Goal: Information Seeking & Learning: Learn about a topic

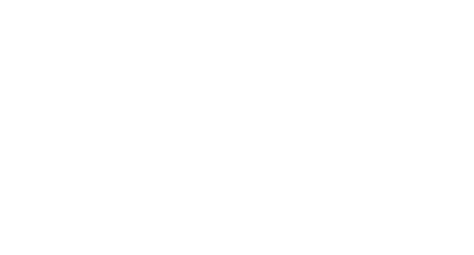
select select "Song"
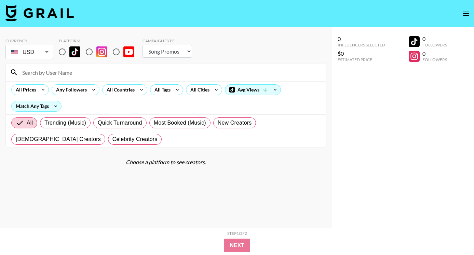
click at [64, 52] on input "radio" at bounding box center [62, 52] width 14 height 14
radio input "true"
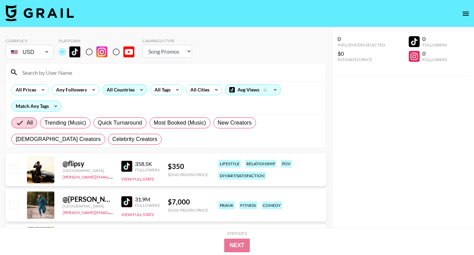
click at [134, 92] on div "All Countries" at bounding box center [118, 90] width 33 height 10
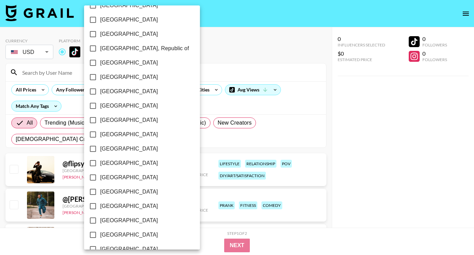
scroll to position [541, 0]
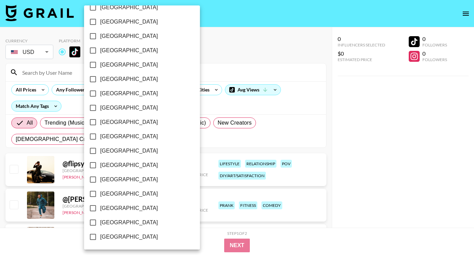
click at [128, 206] on span "[GEOGRAPHIC_DATA]" at bounding box center [129, 208] width 58 height 8
click at [100, 206] on input "[GEOGRAPHIC_DATA]" at bounding box center [93, 208] width 14 height 14
checkbox input "true"
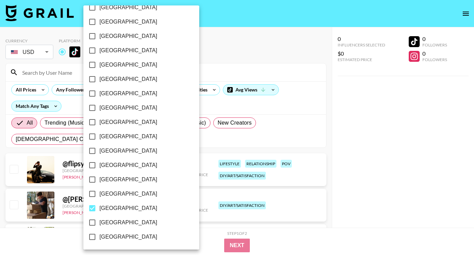
click at [302, 99] on div at bounding box center [237, 127] width 474 height 255
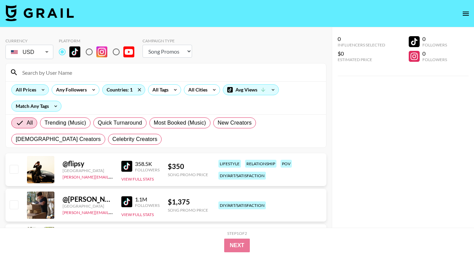
click at [32, 89] on div "All Prices" at bounding box center [25, 90] width 26 height 10
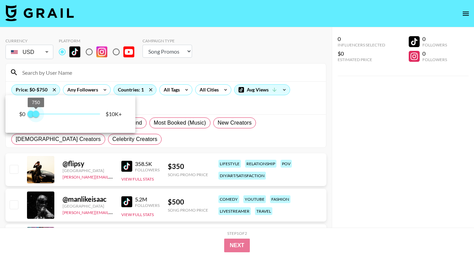
type input "500"
drag, startPoint x: 99, startPoint y: 116, endPoint x: 35, endPoint y: 115, distance: 63.9
click at [35, 115] on span "500" at bounding box center [34, 114] width 7 height 7
click at [326, 114] on div at bounding box center [237, 127] width 474 height 255
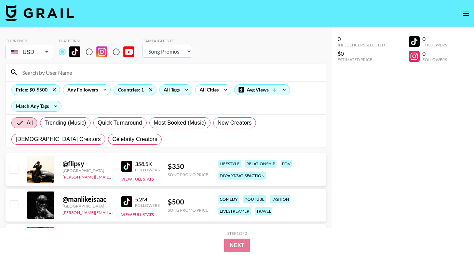
click at [186, 89] on icon at bounding box center [186, 90] width 11 height 10
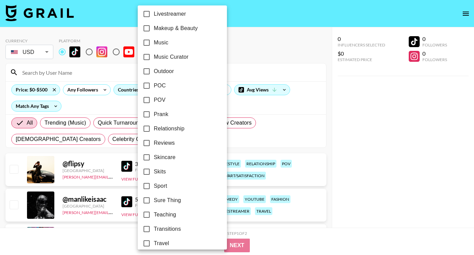
scroll to position [0, 0]
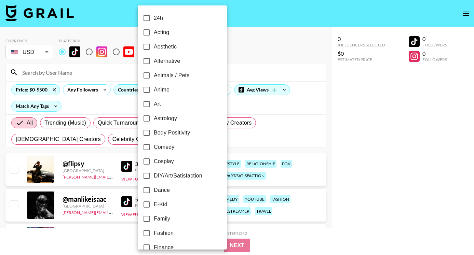
click at [383, 130] on div at bounding box center [237, 127] width 474 height 255
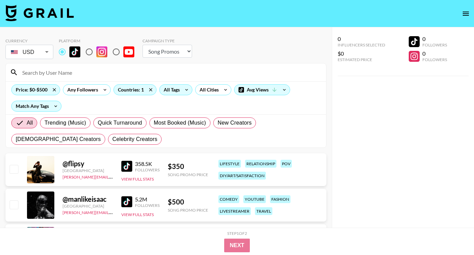
click at [187, 94] on icon at bounding box center [186, 90] width 11 height 10
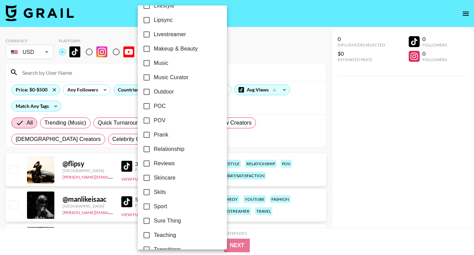
scroll to position [398, 0]
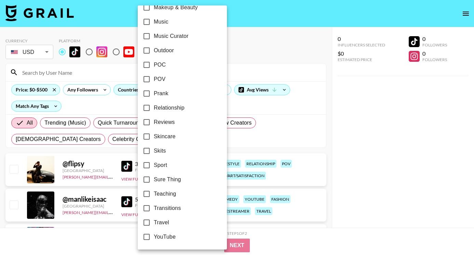
click at [351, 90] on div at bounding box center [237, 127] width 474 height 255
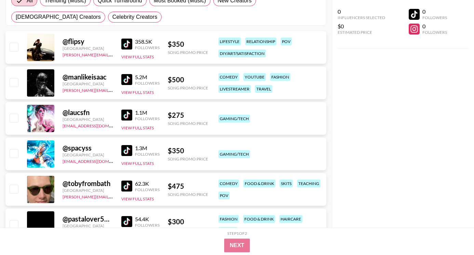
scroll to position [123, 0]
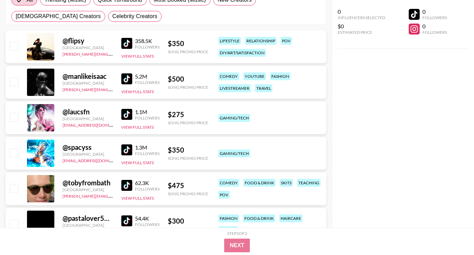
click at [129, 41] on img at bounding box center [126, 43] width 11 height 11
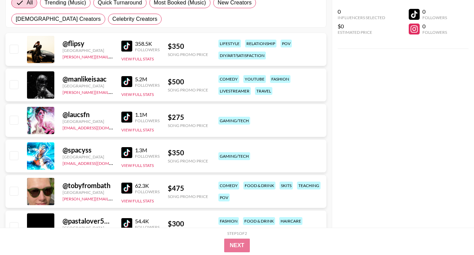
scroll to position [118, 0]
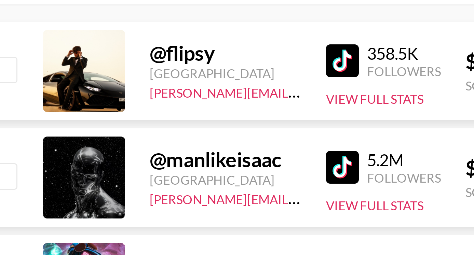
click at [38, 88] on div at bounding box center [40, 86] width 27 height 27
click at [125, 84] on img at bounding box center [126, 83] width 11 height 11
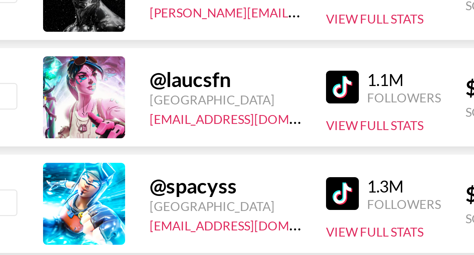
click at [121, 118] on img at bounding box center [126, 119] width 11 height 11
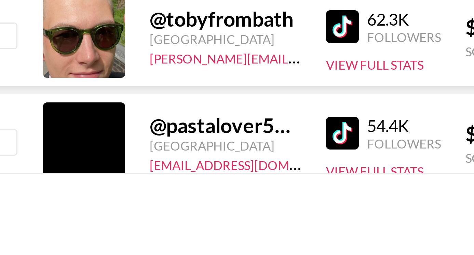
scroll to position [155, 0]
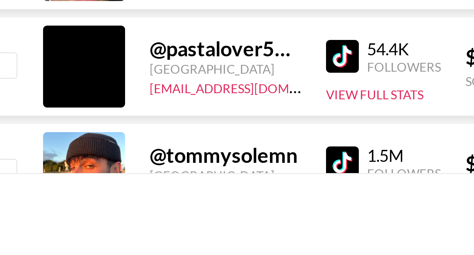
click at [125, 193] on img at bounding box center [126, 188] width 11 height 11
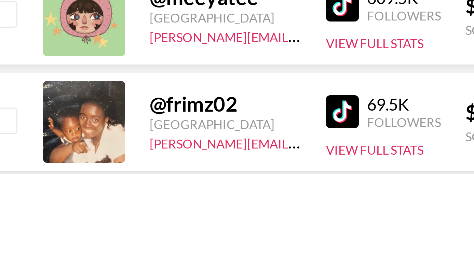
scroll to position [428, 0]
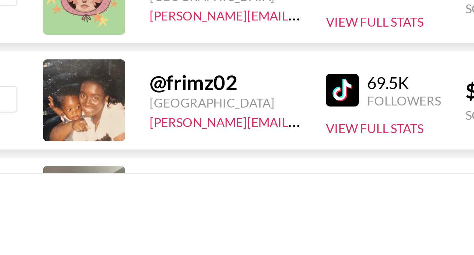
click at [131, 203] on img at bounding box center [126, 200] width 11 height 11
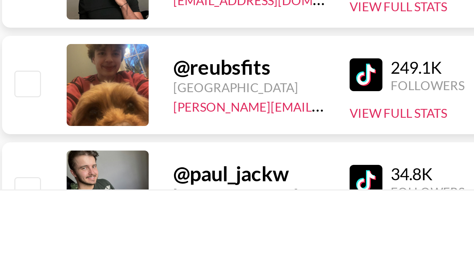
scroll to position [520, 0]
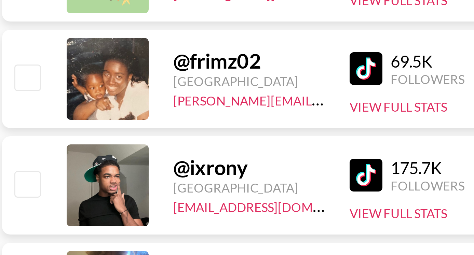
click at [128, 143] on img at bounding box center [126, 143] width 11 height 11
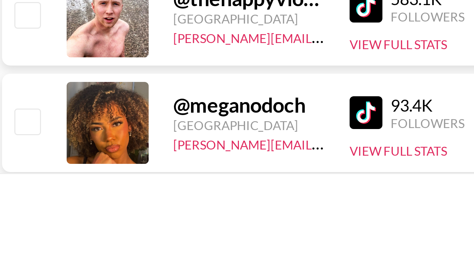
scroll to position [707, 0]
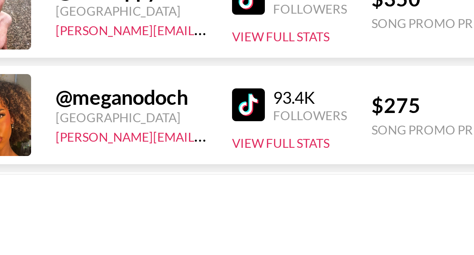
click at [130, 199] on div "93.4K Followers" at bounding box center [140, 205] width 38 height 12
click at [128, 204] on img at bounding box center [126, 204] width 11 height 11
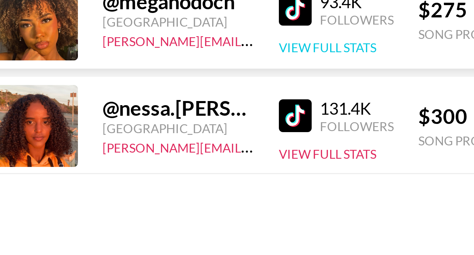
scroll to position [741, 0]
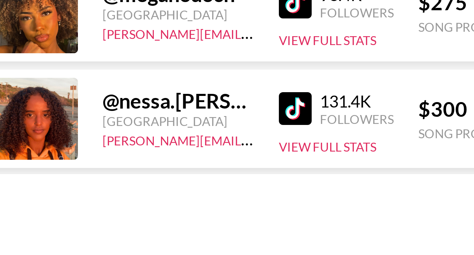
click at [125, 207] on img at bounding box center [126, 206] width 11 height 11
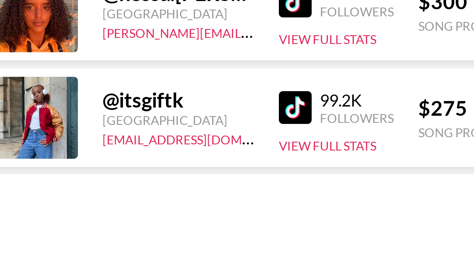
scroll to position [779, 0]
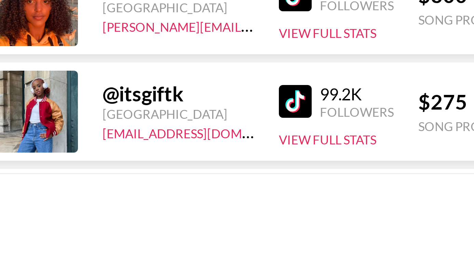
click at [125, 203] on img at bounding box center [126, 203] width 11 height 11
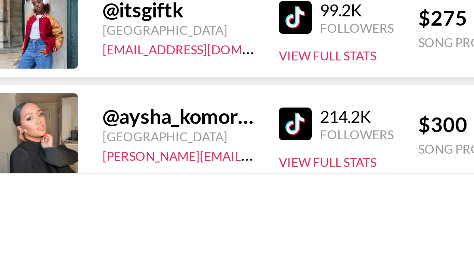
scroll to position [818, 0]
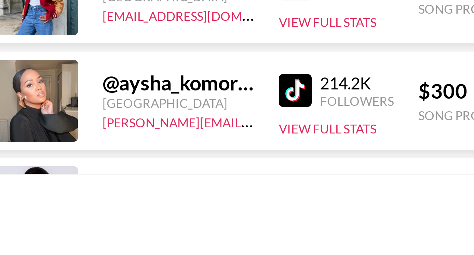
click at [131, 198] on img at bounding box center [126, 200] width 11 height 11
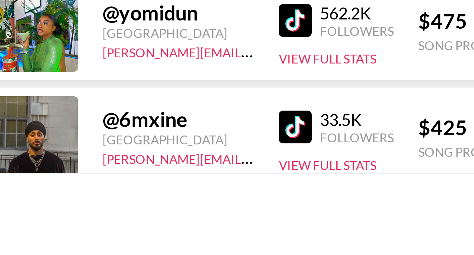
scroll to position [1225, 0]
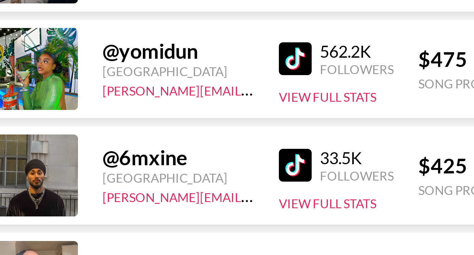
click at [128, 149] on img at bounding box center [126, 148] width 11 height 11
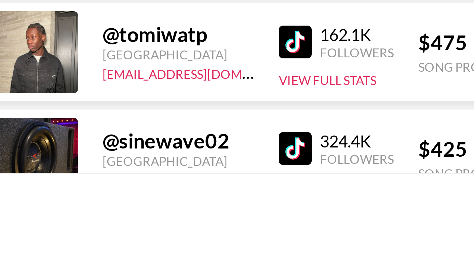
scroll to position [1356, 0]
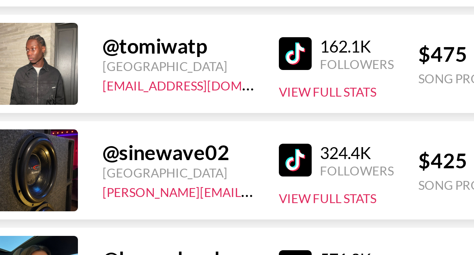
click at [123, 160] on img at bounding box center [126, 159] width 11 height 11
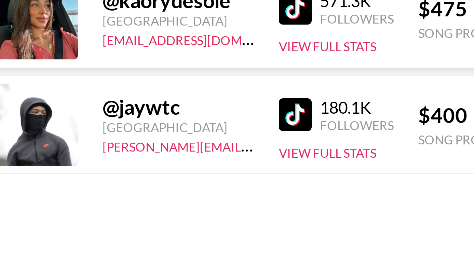
scroll to position [1414, 0]
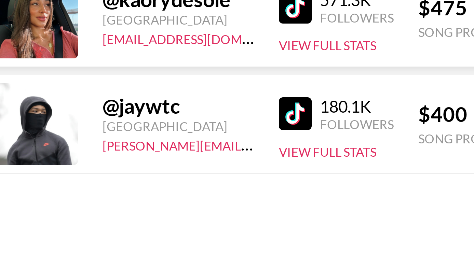
click at [128, 209] on img at bounding box center [126, 207] width 11 height 11
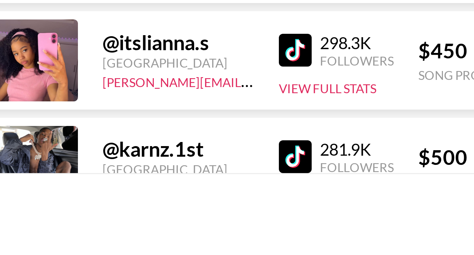
scroll to position [1666, 0]
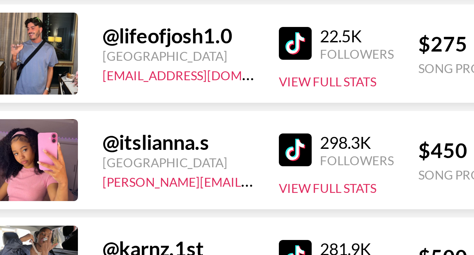
click at [126, 168] on img at bounding box center [126, 169] width 11 height 11
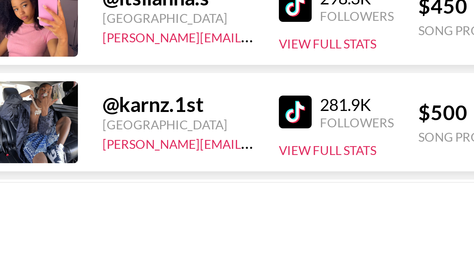
scroll to position [1670, 0]
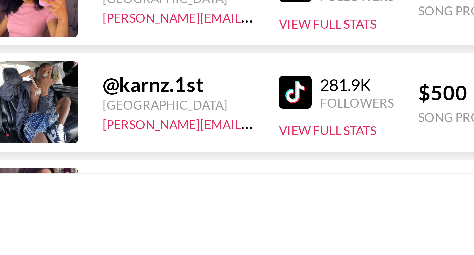
click at [129, 198] on img at bounding box center [126, 200] width 11 height 11
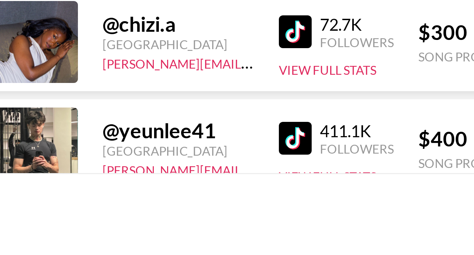
scroll to position [1948, 0]
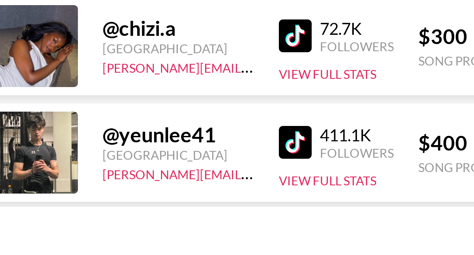
click at [125, 174] on img at bounding box center [126, 171] width 11 height 11
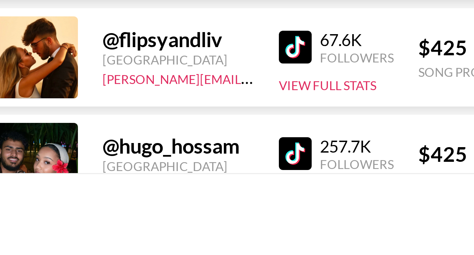
scroll to position [2129, 0]
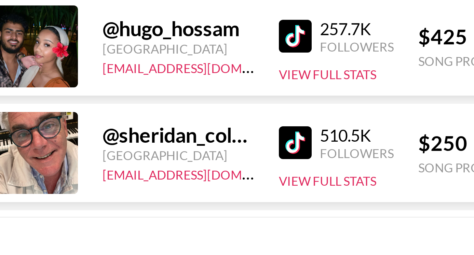
click at [127, 169] on img at bounding box center [126, 167] width 11 height 11
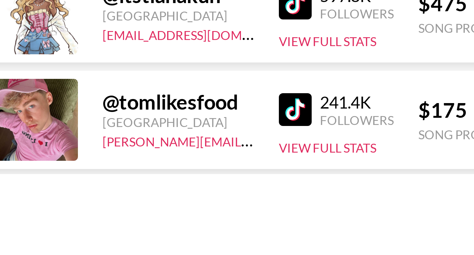
scroll to position [2477, 0]
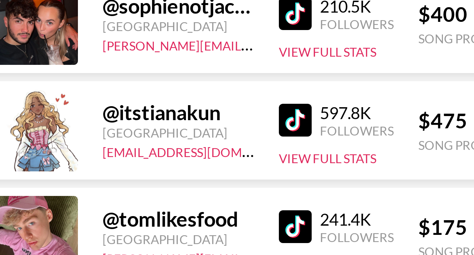
click at [127, 141] on img at bounding box center [126, 139] width 11 height 11
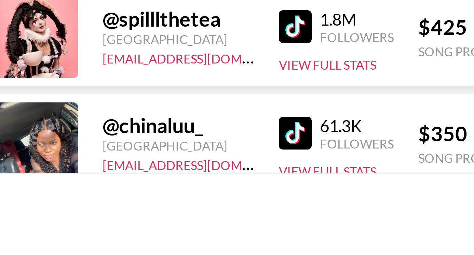
scroll to position [2934, 0]
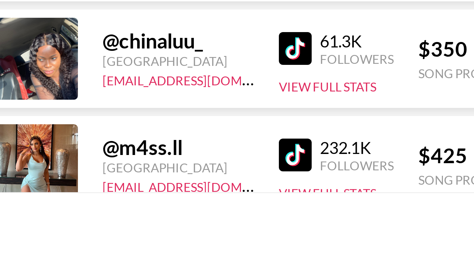
click at [126, 178] on img at bounding box center [126, 179] width 11 height 11
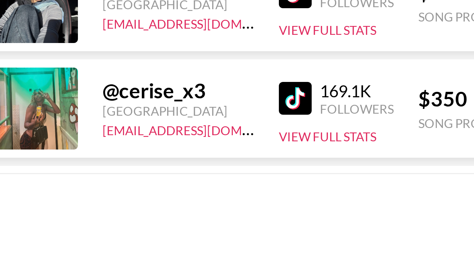
scroll to position [3047, 0]
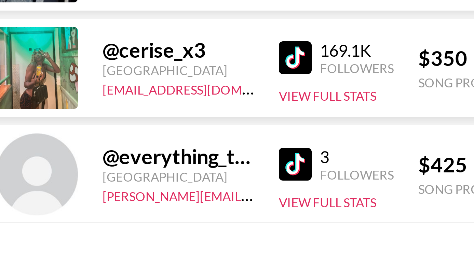
click at [131, 174] on img at bounding box center [126, 173] width 11 height 11
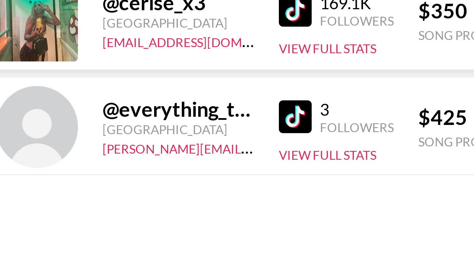
scroll to position [3070, 0]
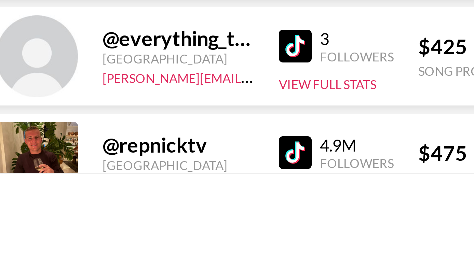
click at [128, 184] on img at bounding box center [126, 185] width 11 height 11
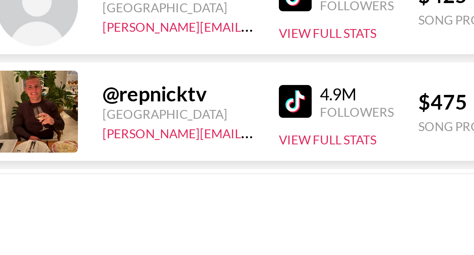
scroll to position [3105, 0]
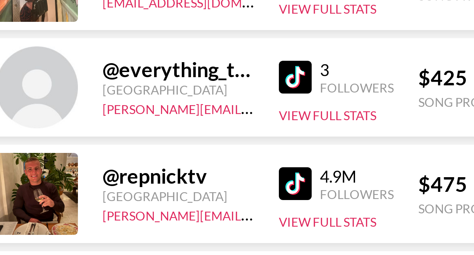
click at [127, 150] on img at bounding box center [126, 150] width 11 height 11
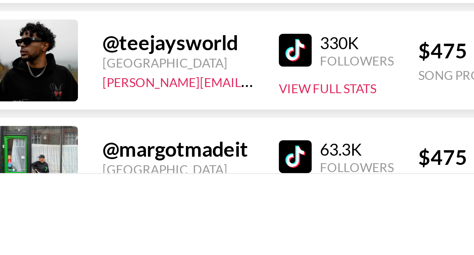
scroll to position [3161, 0]
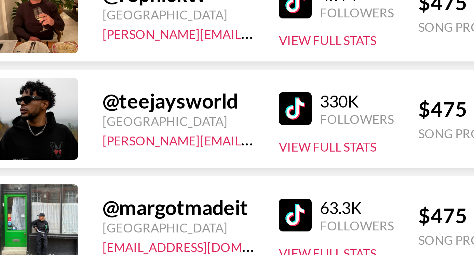
click at [125, 166] on img at bounding box center [126, 165] width 11 height 11
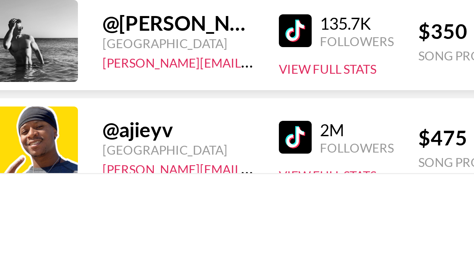
scroll to position [3538, 0]
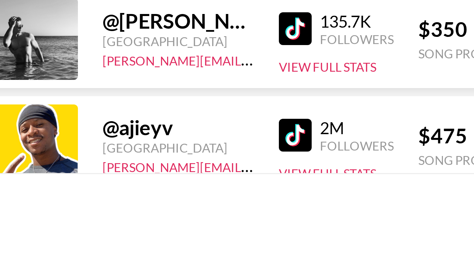
click at [127, 214] on img at bounding box center [126, 215] width 11 height 11
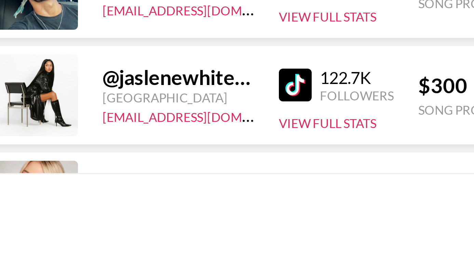
scroll to position [3738, 0]
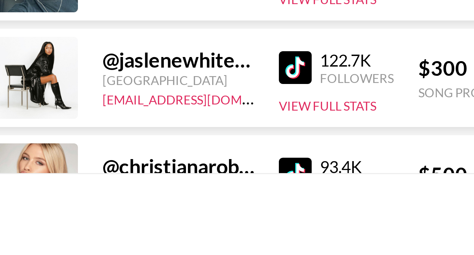
click at [127, 194] on img at bounding box center [126, 192] width 11 height 11
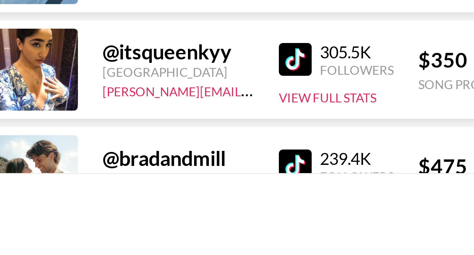
scroll to position [4486, 0]
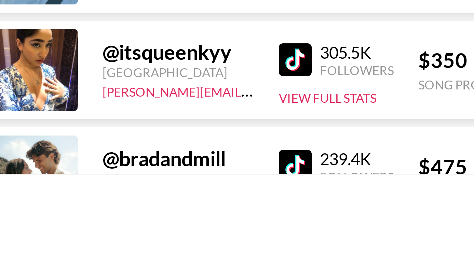
click at [124, 188] on img at bounding box center [126, 189] width 11 height 11
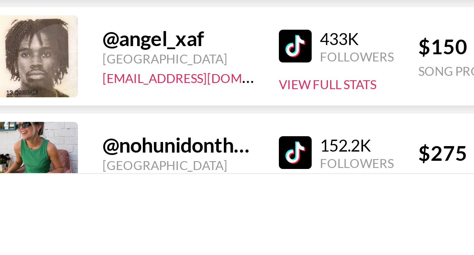
scroll to position [4562, 0]
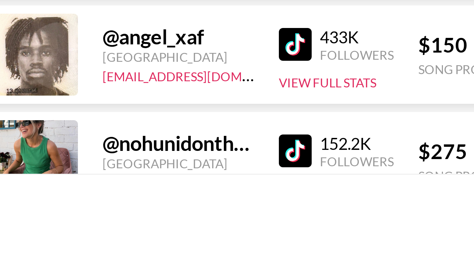
click at [126, 187] on img at bounding box center [126, 184] width 11 height 11
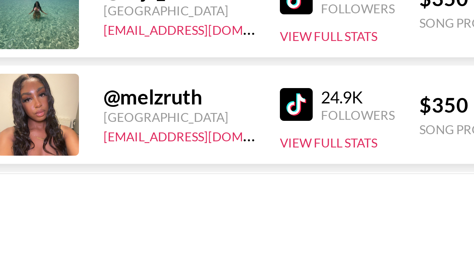
scroll to position [4864, 0]
click at [126, 202] on img at bounding box center [126, 202] width 11 height 11
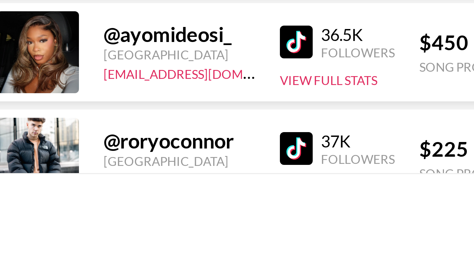
scroll to position [4955, 0]
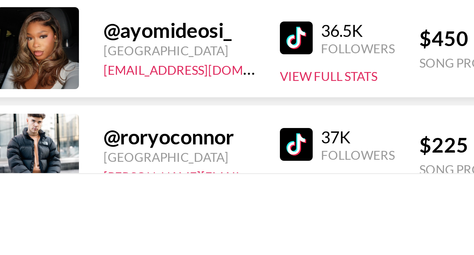
click at [125, 186] on img at bounding box center [126, 182] width 11 height 11
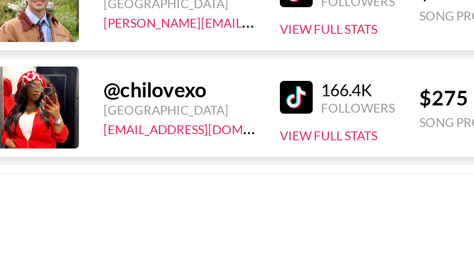
scroll to position [5255, 0]
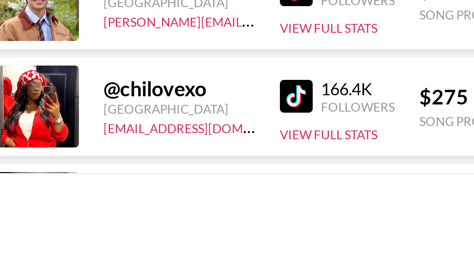
click at [129, 202] on img at bounding box center [126, 202] width 11 height 11
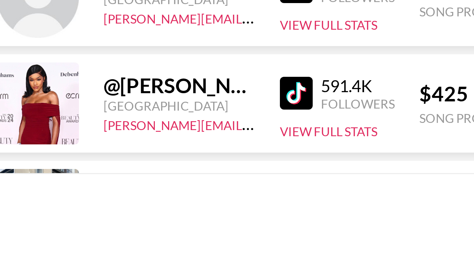
scroll to position [5887, 0]
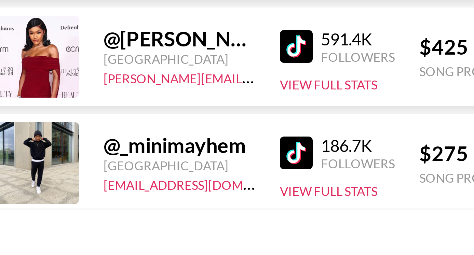
click at [126, 173] on img at bounding box center [126, 173] width 11 height 11
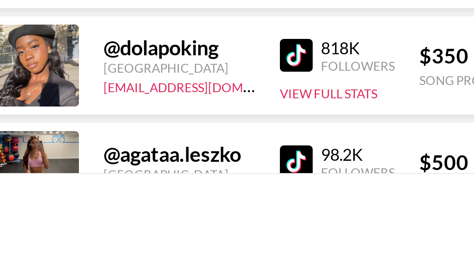
scroll to position [6229, 0]
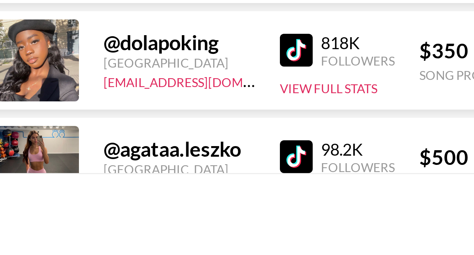
click at [129, 187] on img at bounding box center [126, 186] width 11 height 11
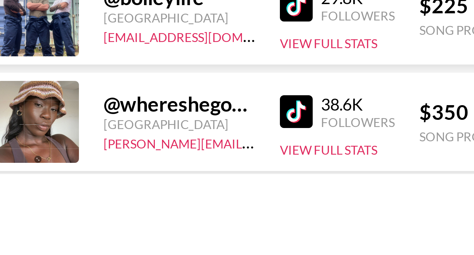
scroll to position [6323, 0]
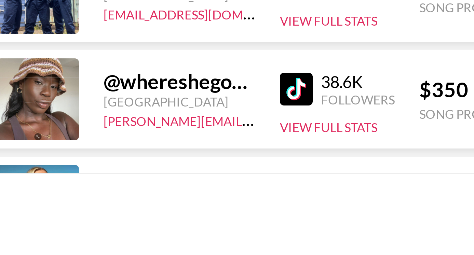
click at [122, 200] on img at bounding box center [126, 199] width 11 height 11
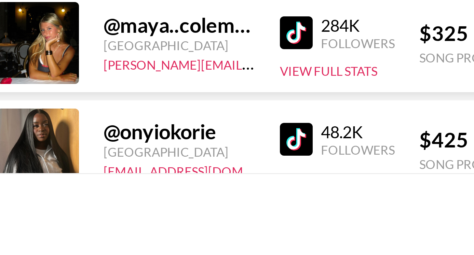
scroll to position [6434, 0]
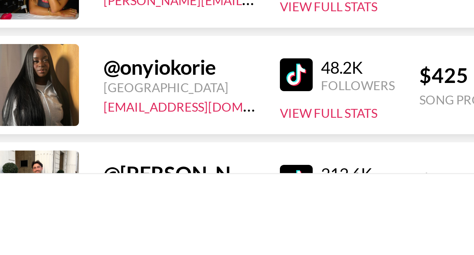
click at [124, 196] on img at bounding box center [126, 194] width 11 height 11
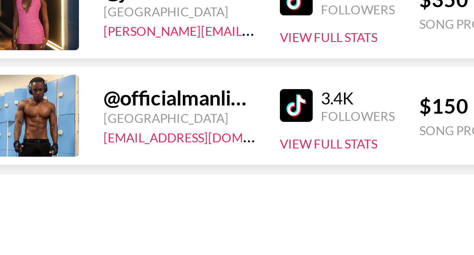
scroll to position [6959, 0]
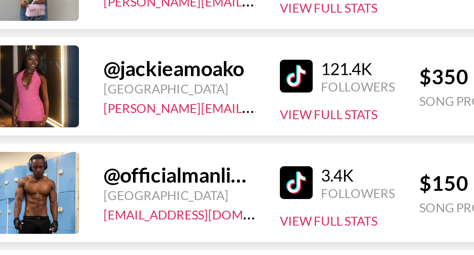
click at [127, 166] on img at bounding box center [126, 166] width 11 height 11
click at [122, 198] on img at bounding box center [126, 202] width 11 height 11
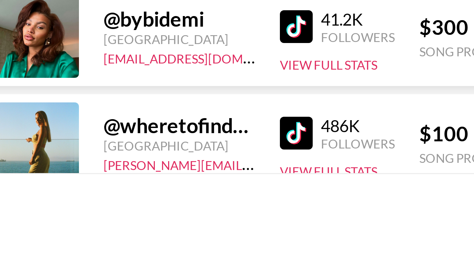
scroll to position [7226, 0]
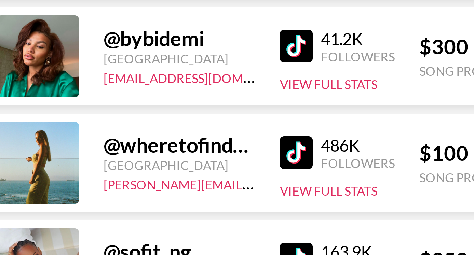
click at [131, 146] on img at bounding box center [126, 148] width 11 height 11
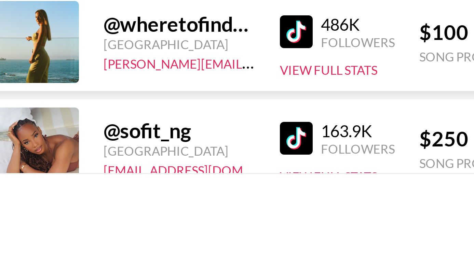
scroll to position [7268, 0]
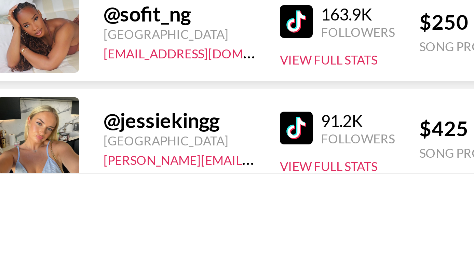
click at [130, 173] on img at bounding box center [126, 177] width 11 height 11
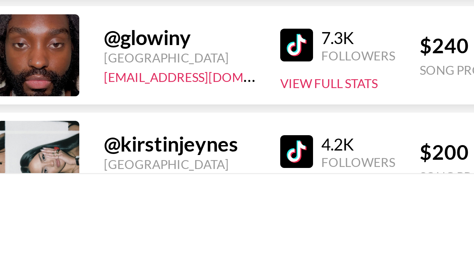
scroll to position [8256, 0]
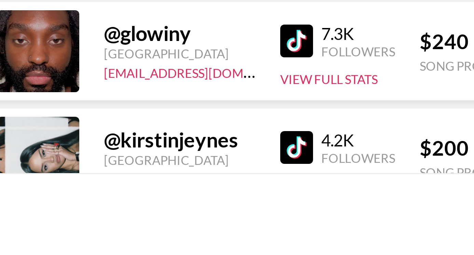
click at [125, 185] on img at bounding box center [126, 183] width 11 height 11
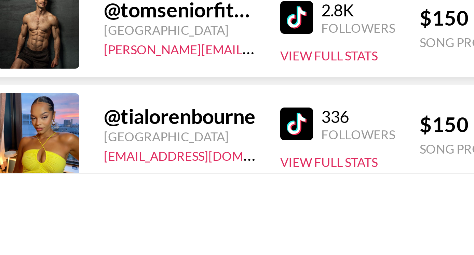
scroll to position [9303, 0]
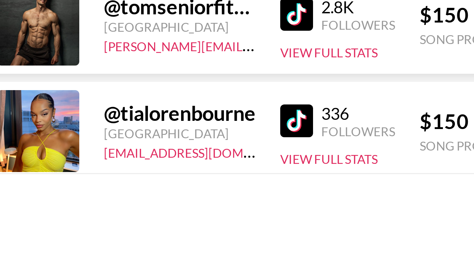
click at [130, 209] on img at bounding box center [126, 210] width 11 height 11
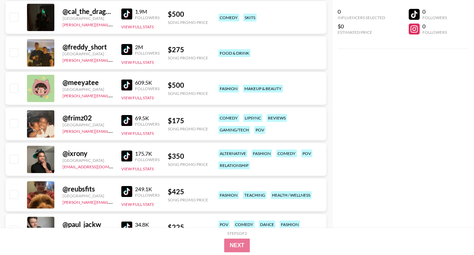
scroll to position [537, 0]
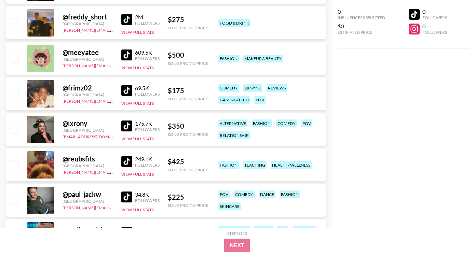
click at [131, 88] on img at bounding box center [126, 90] width 11 height 11
